Goal: Task Accomplishment & Management: Use online tool/utility

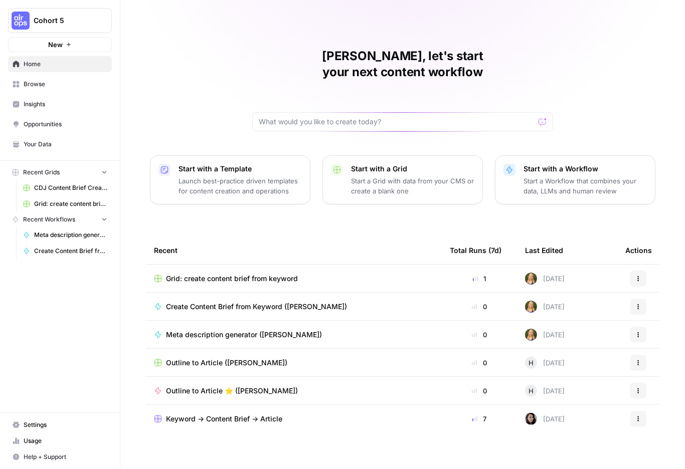
click at [42, 69] on span "Home" at bounding box center [66, 64] width 84 height 9
click at [59, 89] on span "Browse" at bounding box center [66, 84] width 84 height 9
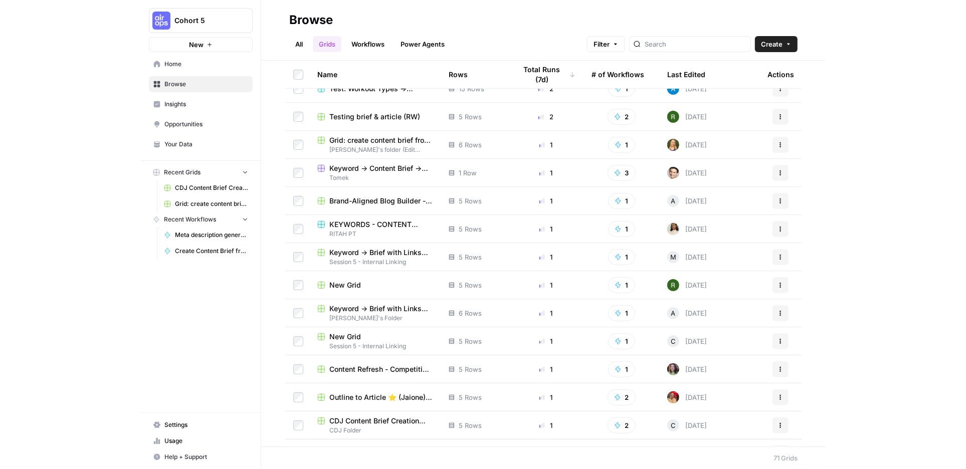
scroll to position [482, 0]
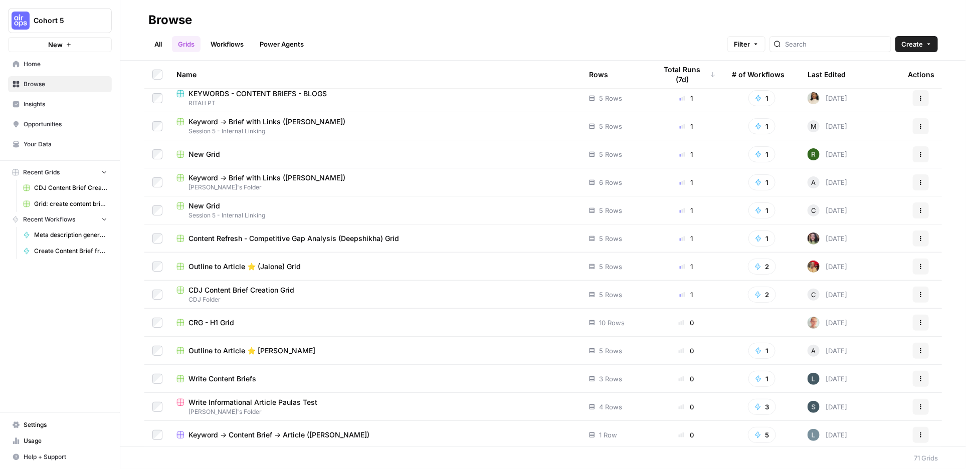
click at [684, 242] on icon "button" at bounding box center [921, 239] width 6 height 6
click at [684, 282] on span "Duplicate" at bounding box center [834, 279] width 80 height 10
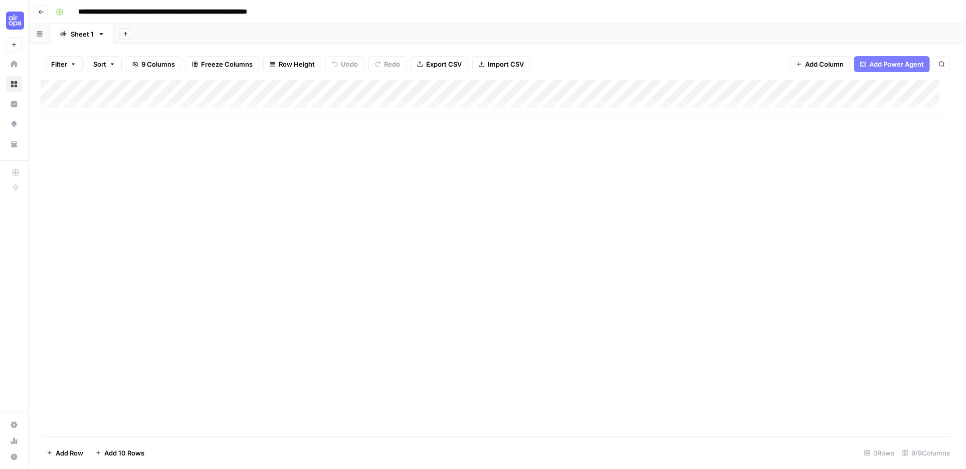
click at [372, 15] on input "**********" at bounding box center [228, 12] width 308 height 16
drag, startPoint x: 391, startPoint y: 17, endPoint x: 281, endPoint y: 14, distance: 110.8
click at [281, 14] on input "**********" at bounding box center [228, 12] width 308 height 16
type input "**********"
click at [414, 20] on div "**********" at bounding box center [504, 12] width 904 height 16
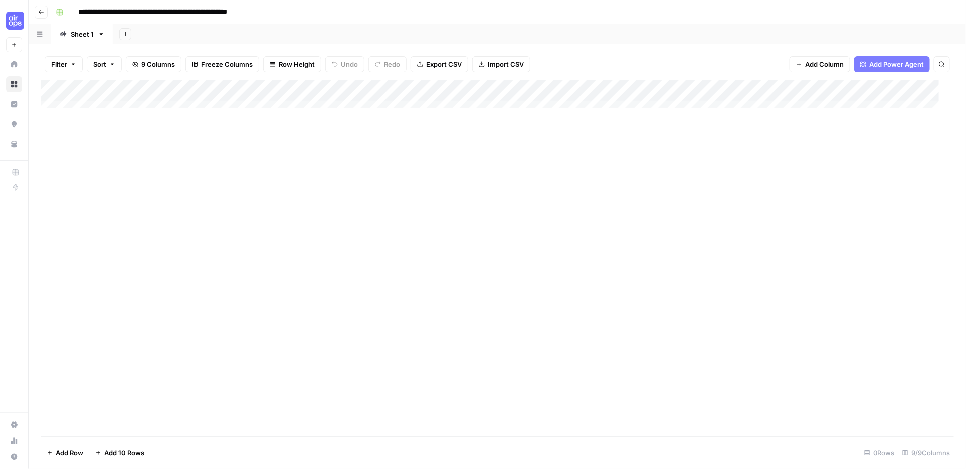
click at [562, 216] on div "Add Column" at bounding box center [497, 258] width 913 height 356
click at [238, 44] on div "Add Sheet" at bounding box center [539, 34] width 852 height 20
click at [296, 44] on div "Add Sheet" at bounding box center [539, 34] width 852 height 20
click at [43, 13] on icon "button" at bounding box center [41, 12] width 5 height 4
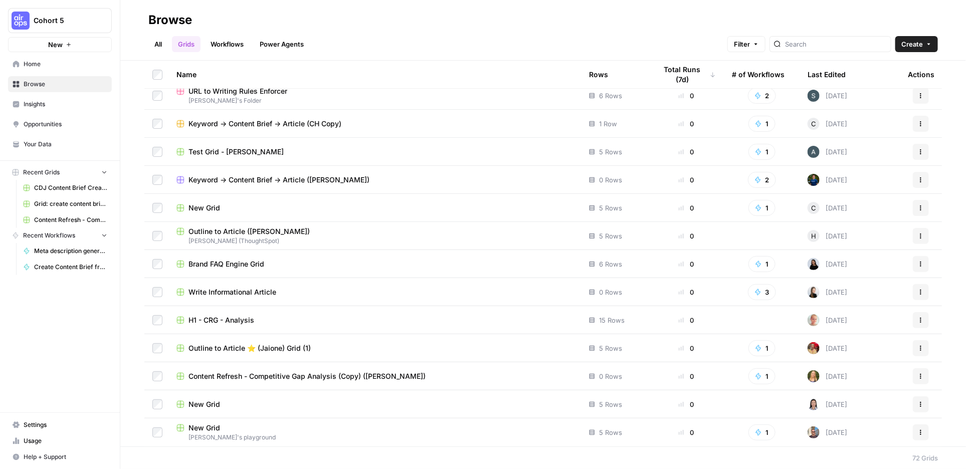
scroll to position [1686, 0]
click at [684, 373] on icon "button" at bounding box center [921, 376] width 6 height 6
click at [684, 326] on span "Delete" at bounding box center [834, 321] width 80 height 10
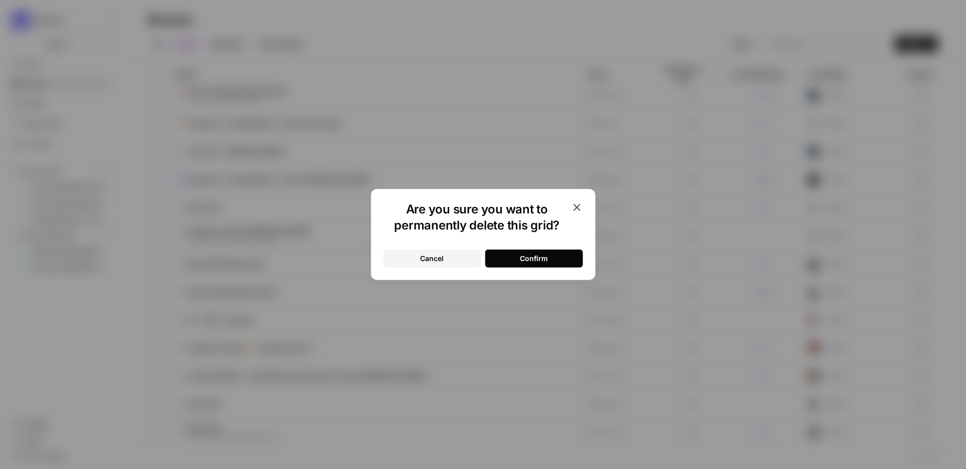
click at [532, 264] on div "Confirm" at bounding box center [534, 259] width 28 height 10
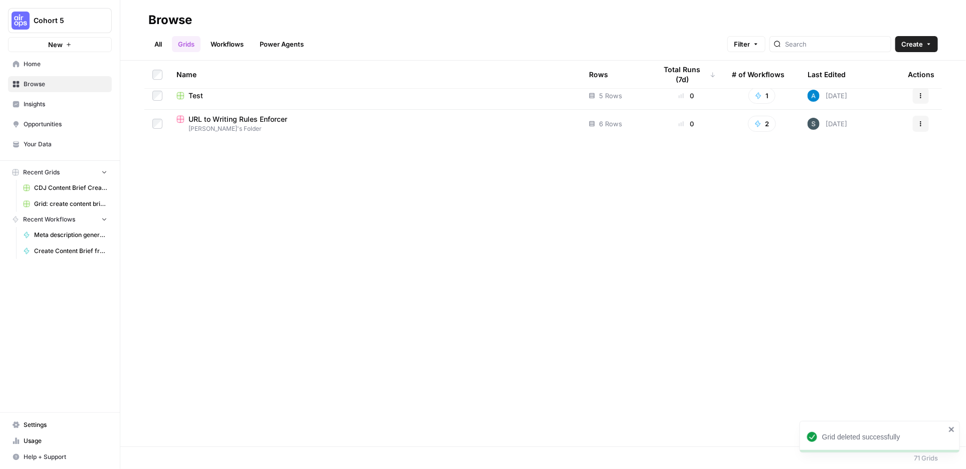
scroll to position [1228, 0]
click at [250, 42] on link "Workflows" at bounding box center [226, 44] width 45 height 16
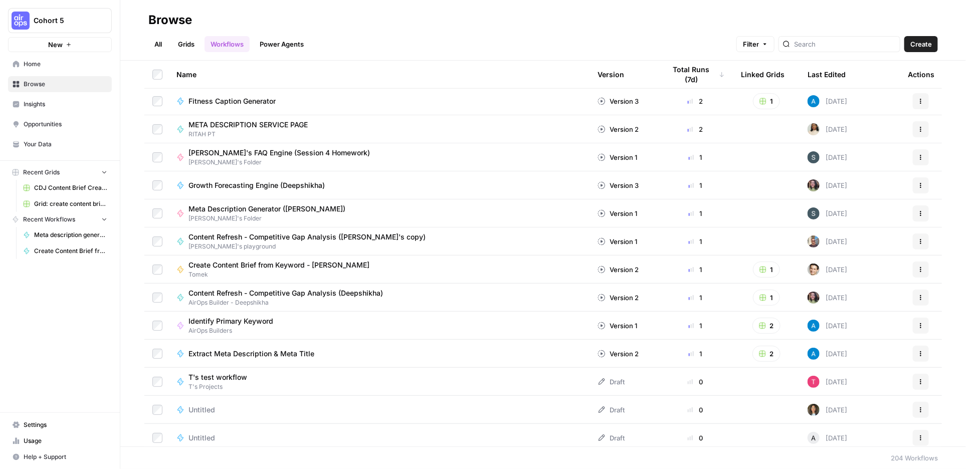
scroll to position [397, 0]
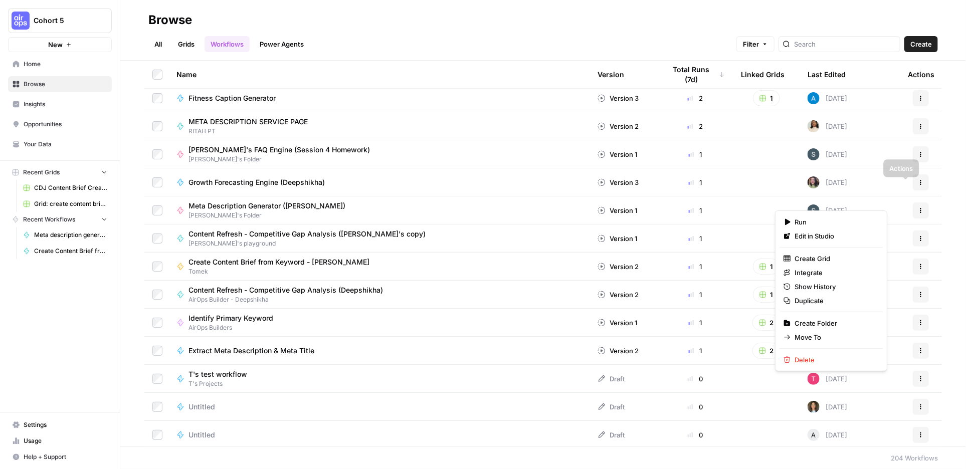
click at [684, 185] on icon "button" at bounding box center [921, 182] width 6 height 6
click at [325, 187] on span "Growth Forecasting Engine (Deepshikha)" at bounding box center [256, 182] width 136 height 10
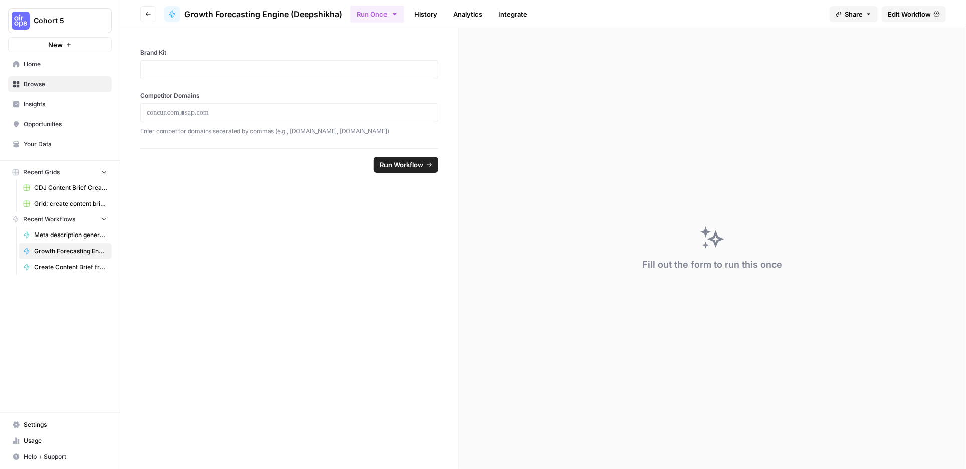
click at [684, 15] on icon "button" at bounding box center [868, 14] width 3 height 2
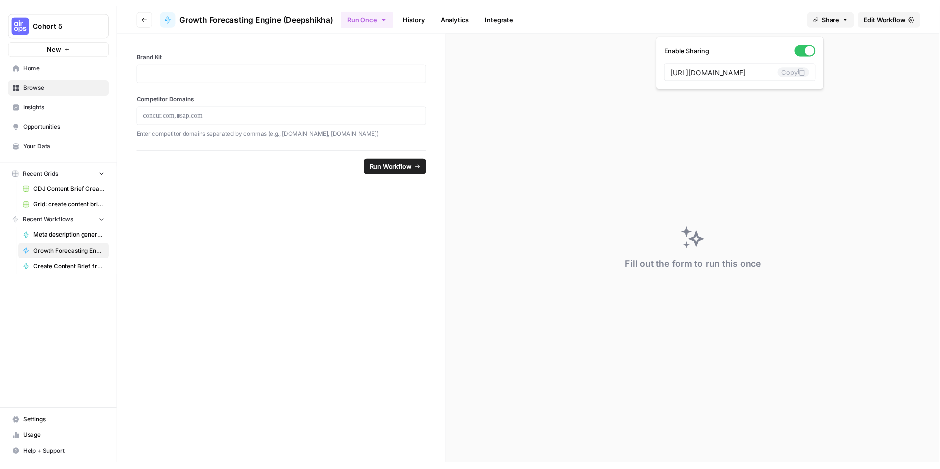
scroll to position [0, 239]
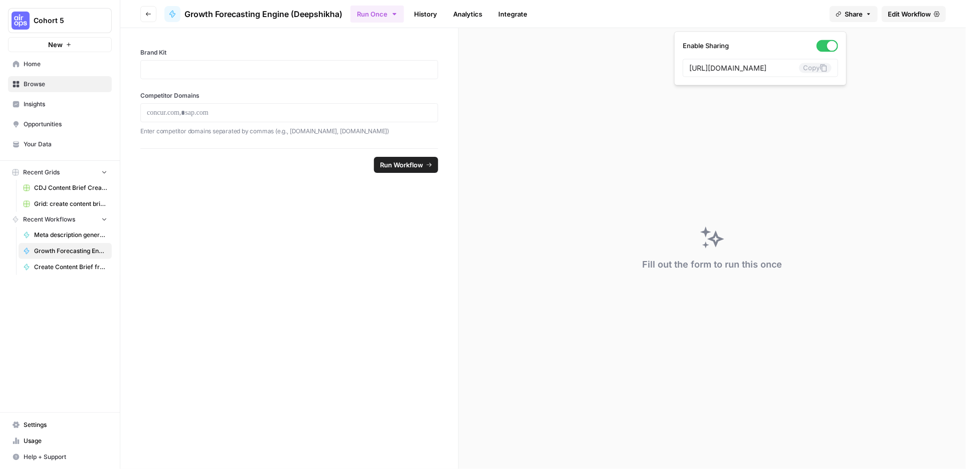
click at [684, 15] on icon "button" at bounding box center [868, 14] width 3 height 2
click at [684, 17] on icon at bounding box center [937, 14] width 6 height 6
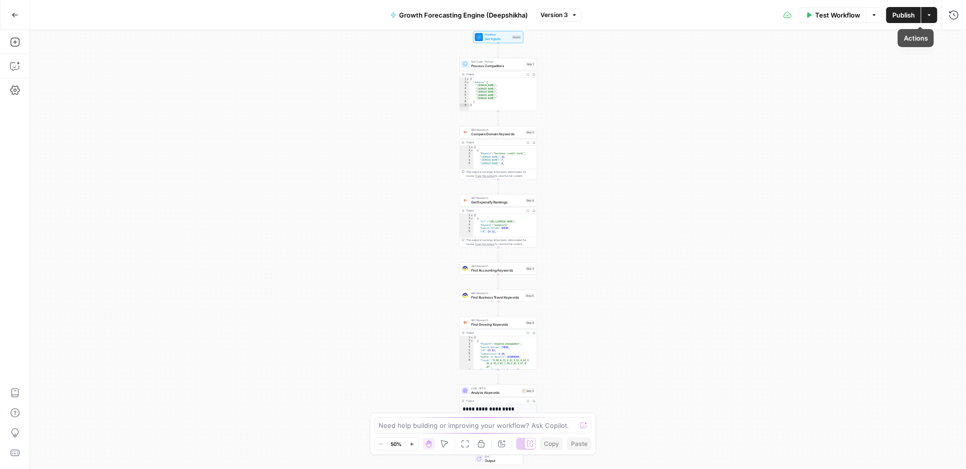
click at [684, 19] on button "Actions" at bounding box center [929, 15] width 16 height 16
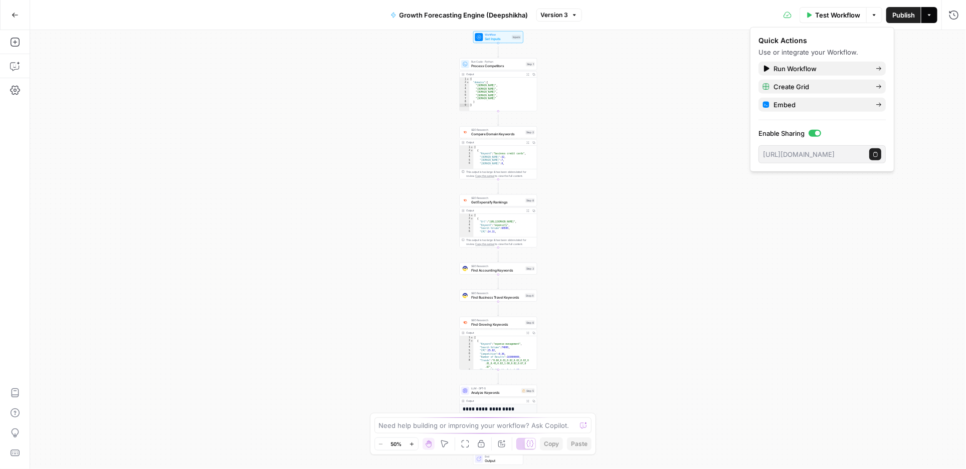
click at [684, 19] on button "Actions" at bounding box center [929, 15] width 16 height 16
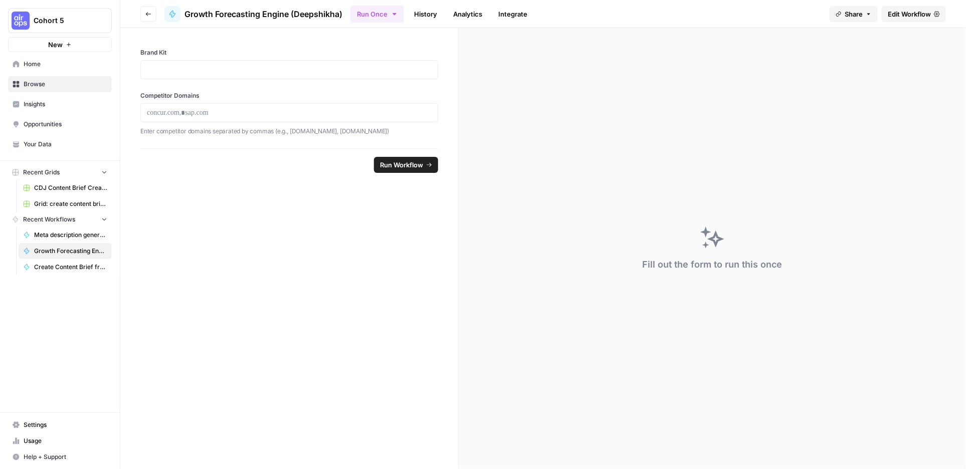
click at [195, 77] on div at bounding box center [289, 69] width 298 height 19
click at [198, 75] on p at bounding box center [289, 70] width 285 height 10
click at [197, 106] on div "Brand Kit Competitor Domains Enter competitor domains separated by commas (e.g.…" at bounding box center [289, 88] width 338 height 120
click at [193, 75] on div at bounding box center [289, 69] width 298 height 19
click at [199, 79] on div at bounding box center [289, 69] width 298 height 19
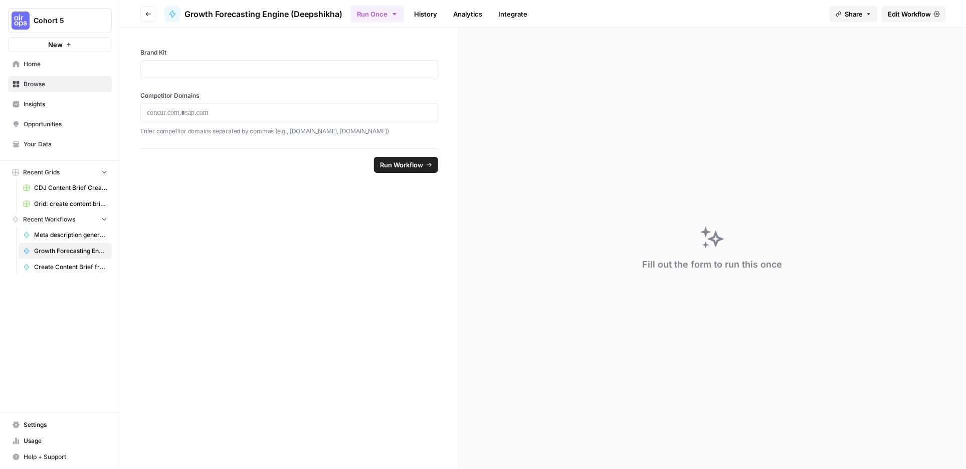
click at [223, 57] on label "Brand Kit" at bounding box center [289, 52] width 298 height 9
click at [198, 57] on label "Brand Kit" at bounding box center [289, 52] width 298 height 9
click at [684, 17] on icon at bounding box center [937, 14] width 6 height 6
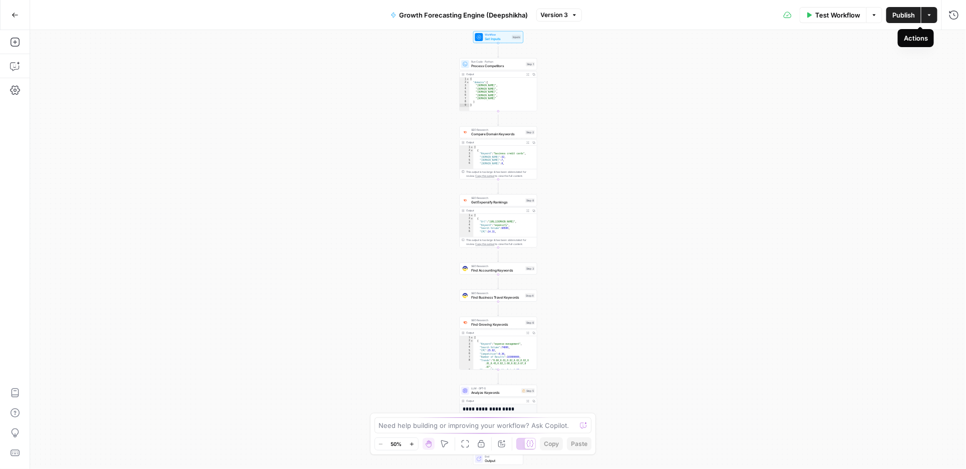
click at [684, 16] on icon "button" at bounding box center [929, 15] width 6 height 6
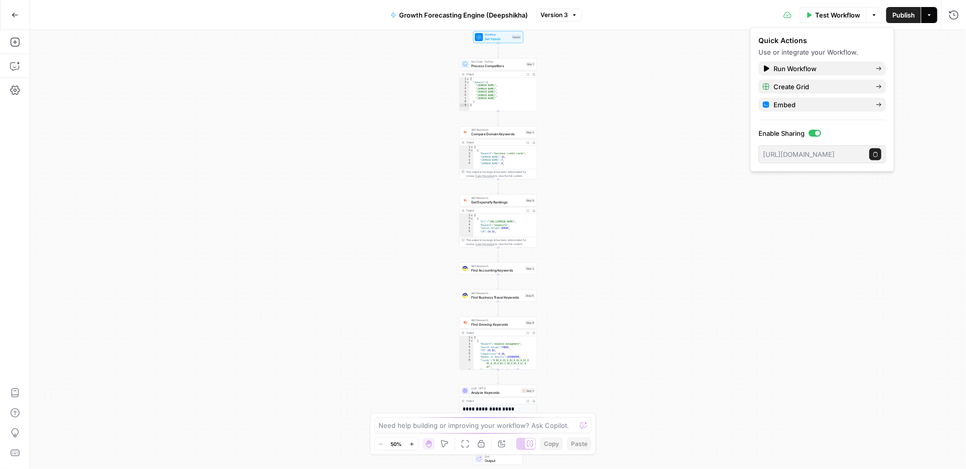
click at [684, 16] on icon "button" at bounding box center [929, 15] width 6 height 6
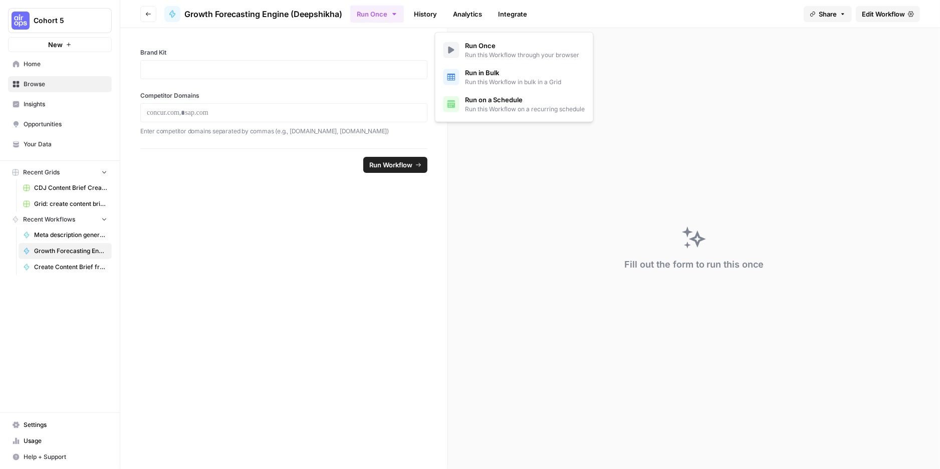
click at [396, 15] on icon "button" at bounding box center [394, 14] width 4 height 2
click at [156, 20] on button "Go back" at bounding box center [148, 14] width 16 height 16
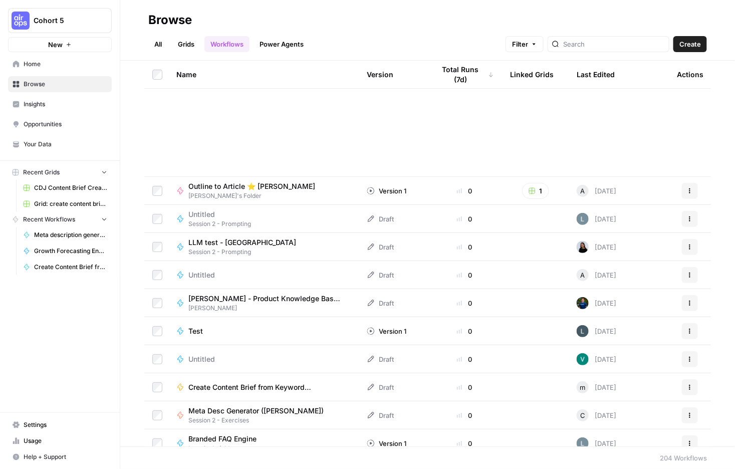
scroll to position [3406, 0]
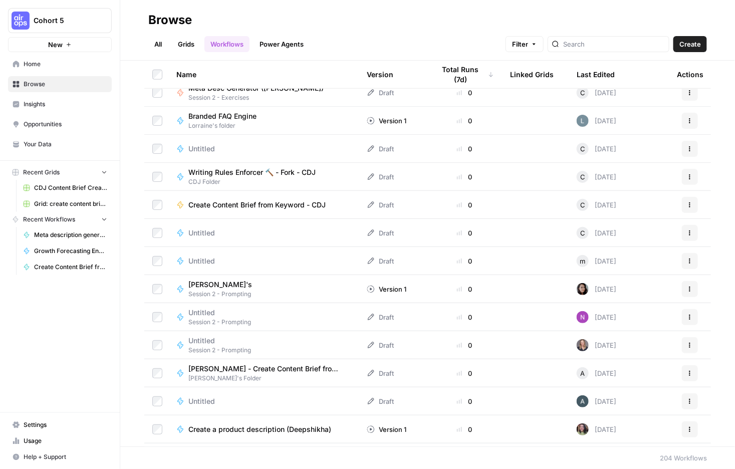
click at [200, 47] on link "Grids" at bounding box center [186, 44] width 29 height 16
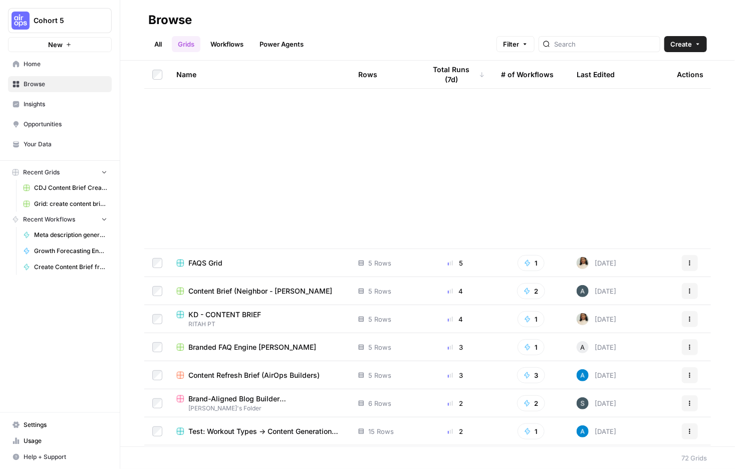
scroll to position [393, 0]
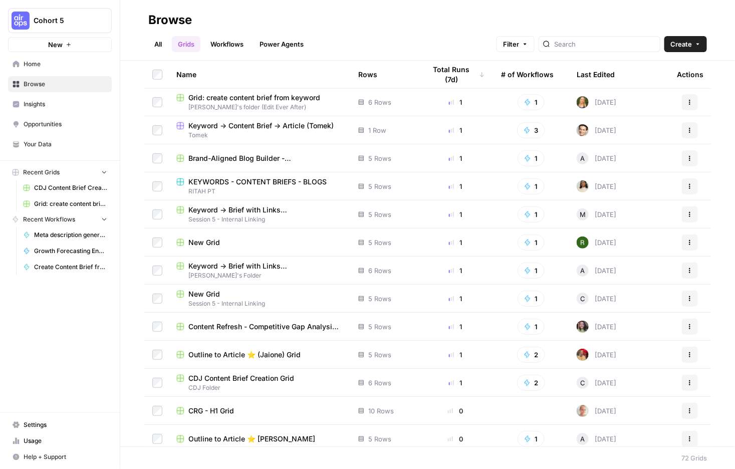
click at [262, 103] on span "Grid: create content brief from keyword" at bounding box center [254, 98] width 132 height 10
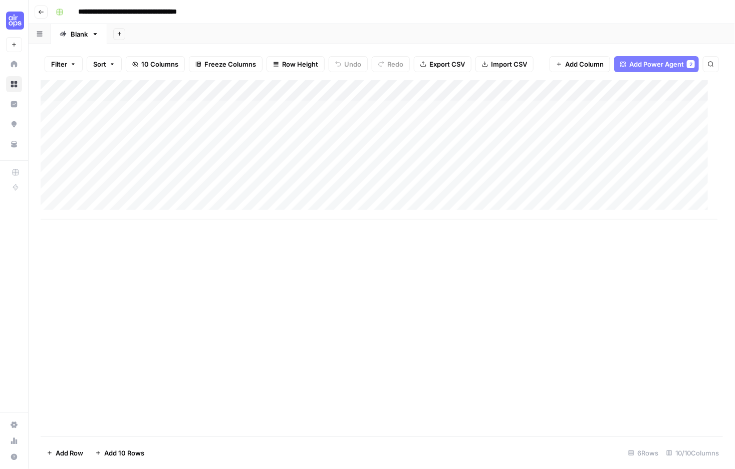
scroll to position [3, 0]
